Goal: Task Accomplishment & Management: Use online tool/utility

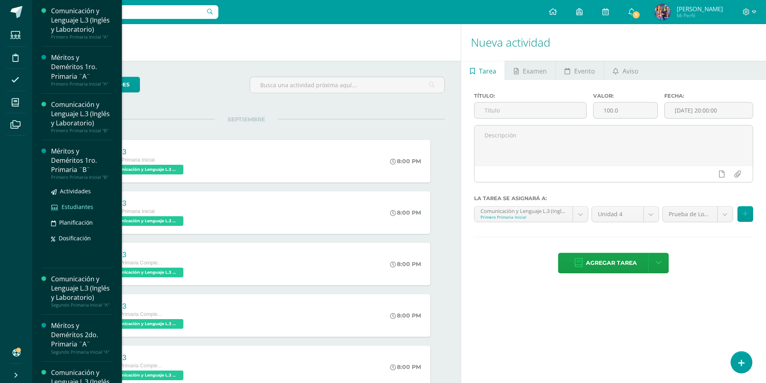
click at [78, 211] on span "Estudiantes" at bounding box center [78, 207] width 32 height 8
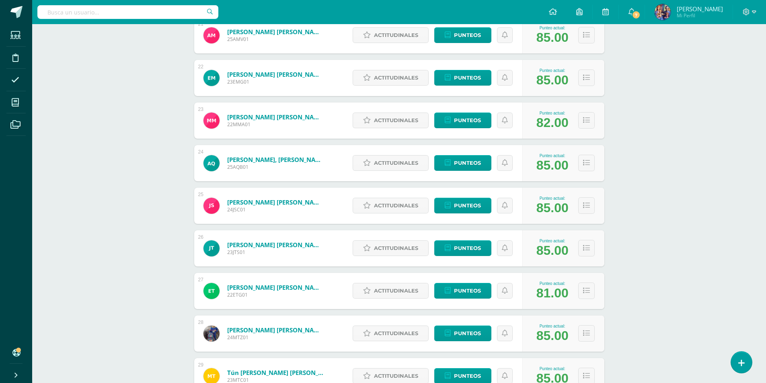
scroll to position [1090, 0]
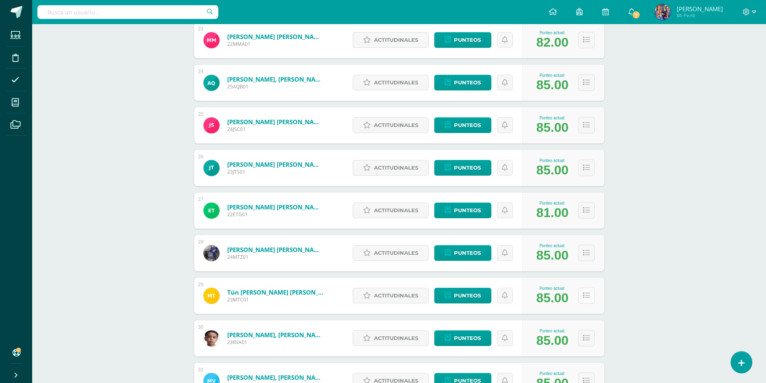
click at [585, 298] on icon at bounding box center [586, 295] width 7 height 7
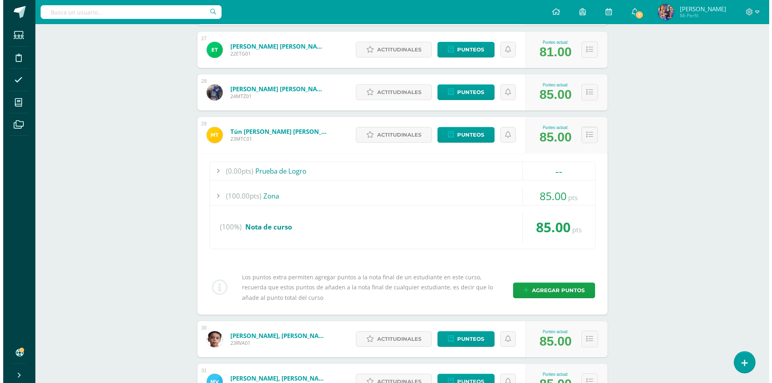
scroll to position [1291, 0]
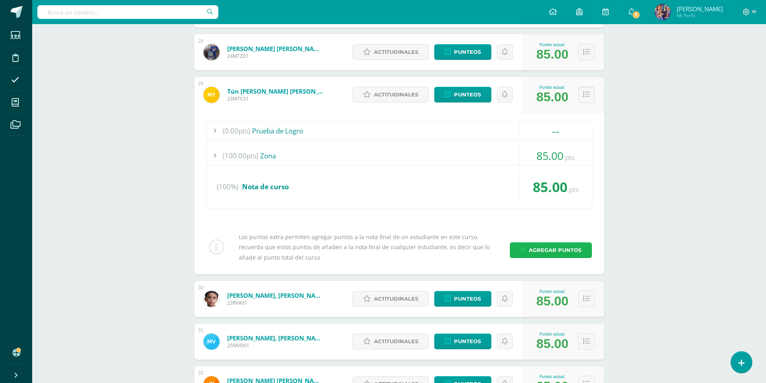
click at [553, 248] on span "Agregar puntos" at bounding box center [555, 250] width 53 height 15
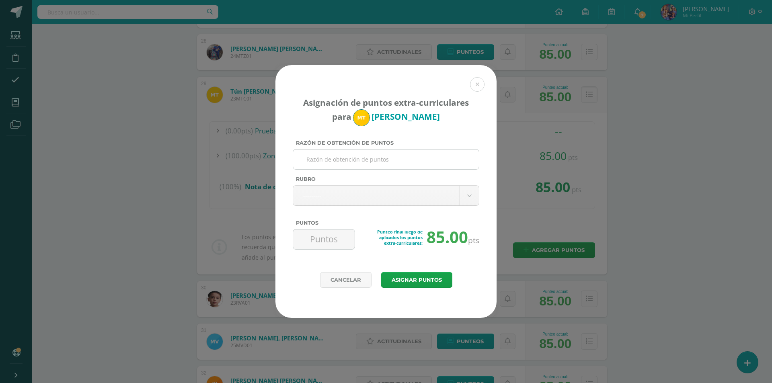
click at [406, 154] on input "Razón de obtención de puntos" at bounding box center [385, 160] width 179 height 20
type input "S"
type input "Ocasiona conflictos con sus compañeros lo que provoca desorden, cuando se le ll…"
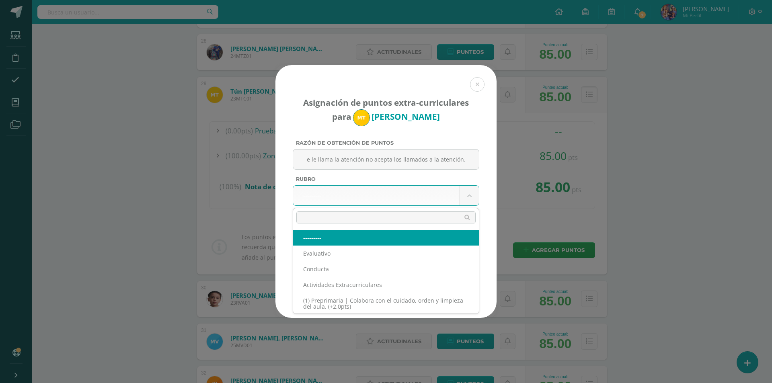
scroll to position [0, 0]
click at [402, 215] on input "text" at bounding box center [385, 217] width 179 height 12
type input "d"
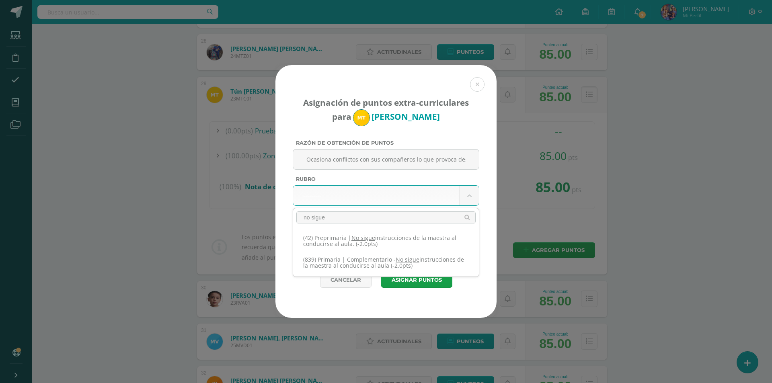
click at [349, 216] on input "no sigue" at bounding box center [385, 217] width 179 height 12
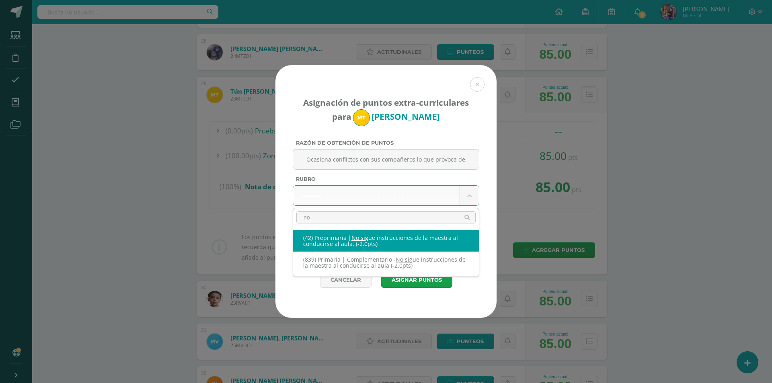
type input "n"
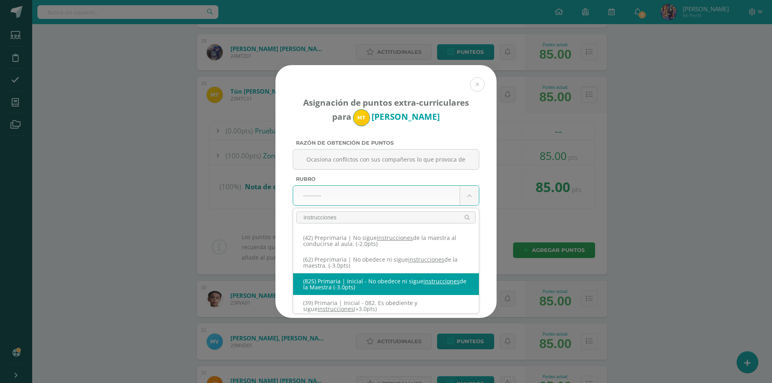
type input "instrucciones"
select select "87"
type input "-3"
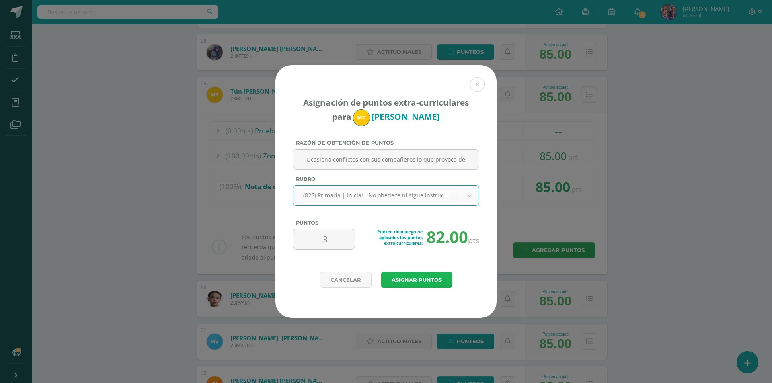
click at [403, 277] on button "Asignar puntos" at bounding box center [416, 280] width 71 height 16
